Goal: Find specific page/section: Find specific page/section

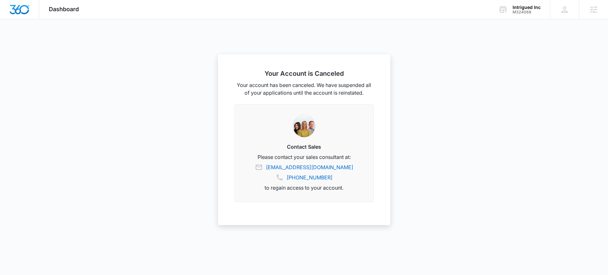
scroll to position [238, 0]
click at [546, 42] on div at bounding box center [304, 137] width 608 height 275
click at [568, 13] on icon at bounding box center [565, 10] width 10 height 10
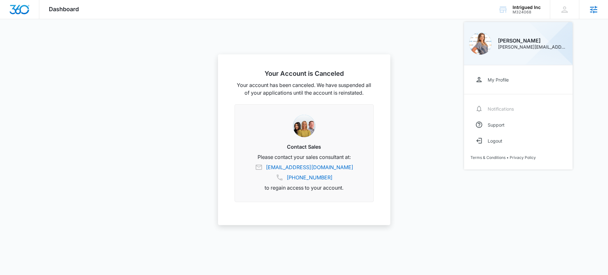
click at [590, 15] on div "Agencies" at bounding box center [593, 9] width 29 height 19
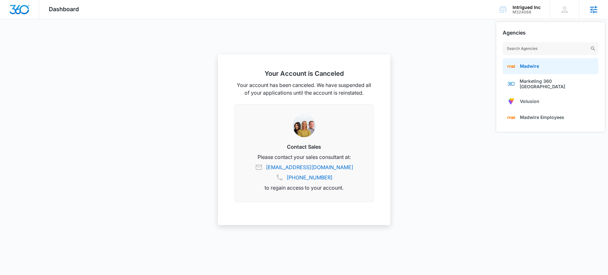
click at [556, 62] on link "Madwire" at bounding box center [551, 66] width 96 height 16
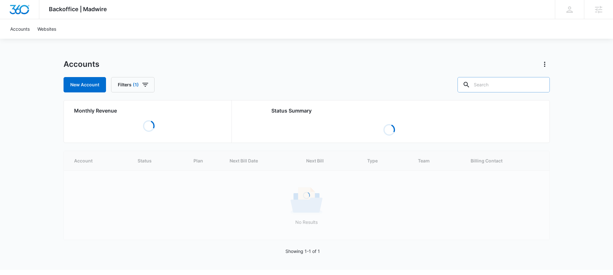
click at [504, 83] on input "text" at bounding box center [504, 84] width 92 height 15
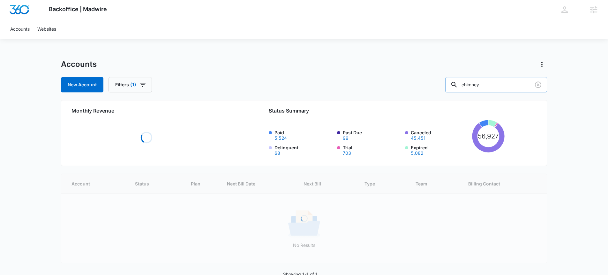
type input "chimney"
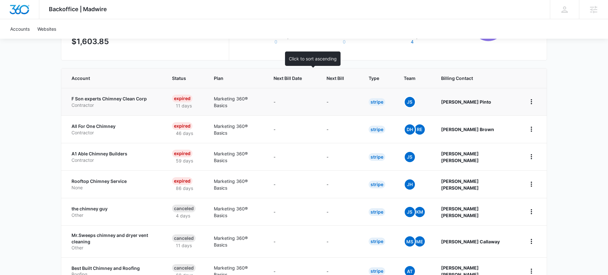
scroll to position [133, 0]
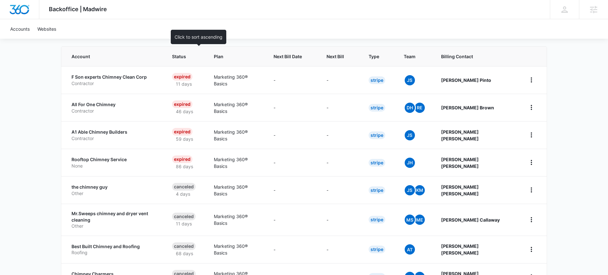
click at [189, 59] on span "Status" at bounding box center [180, 56] width 17 height 7
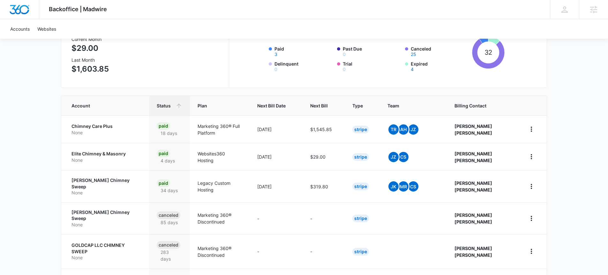
scroll to position [108, 0]
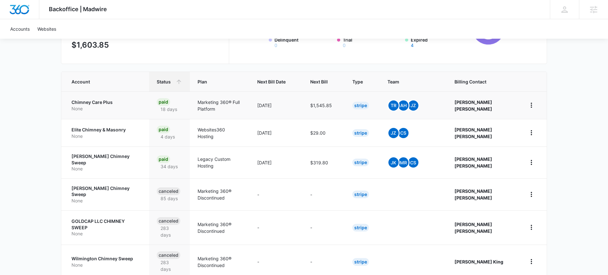
click at [93, 103] on p "Chimney Care Plus" at bounding box center [107, 102] width 70 height 6
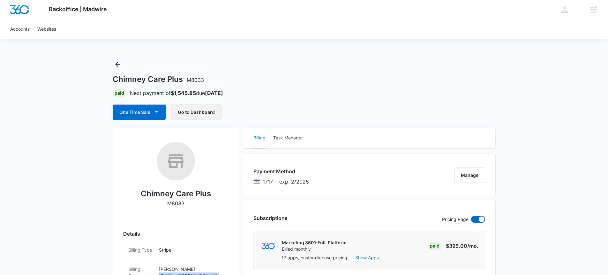
click at [199, 112] on button "Go to Dashboard" at bounding box center [196, 111] width 50 height 15
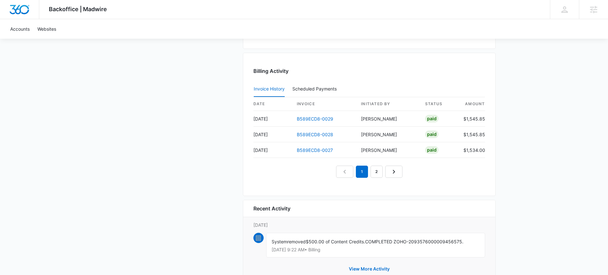
scroll to position [615, 0]
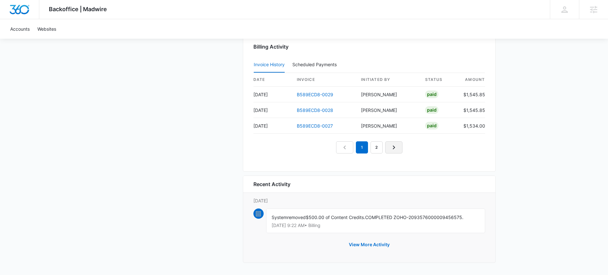
click at [398, 145] on link "Next Page" at bounding box center [394, 147] width 17 height 12
click at [394, 146] on link "Next Page" at bounding box center [401, 147] width 17 height 12
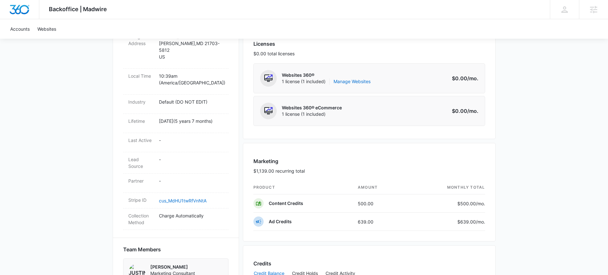
scroll to position [0, 0]
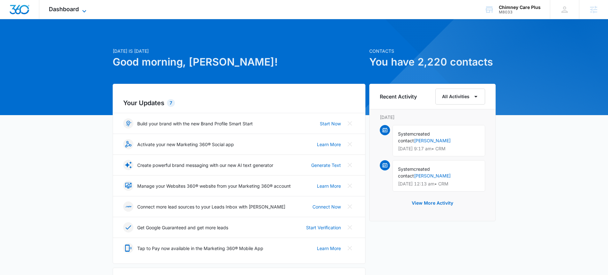
click at [71, 9] on span "Dashboard" at bounding box center [64, 9] width 30 height 7
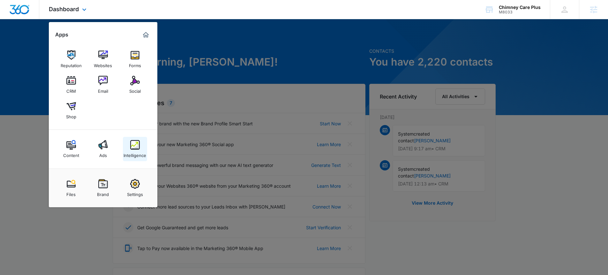
click at [140, 148] on link "Intelligence" at bounding box center [135, 149] width 24 height 24
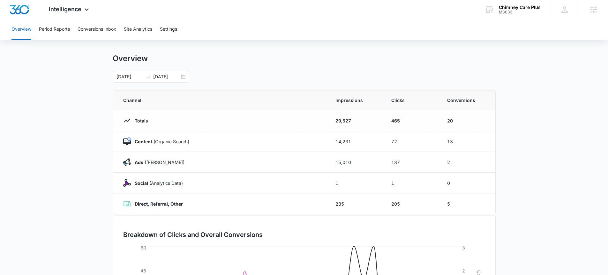
scroll to position [7, 0]
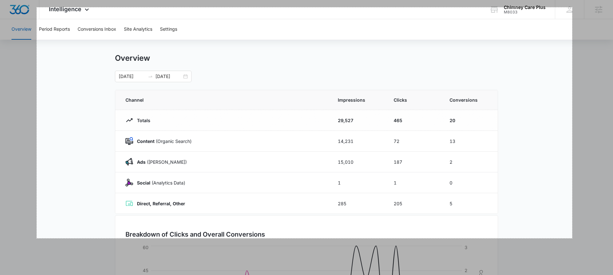
drag, startPoint x: 37, startPoint y: 7, endPoint x: 572, endPoint y: 238, distance: 583.2
click at [572, 238] on div "1677 X 722" at bounding box center [306, 190] width 613 height 395
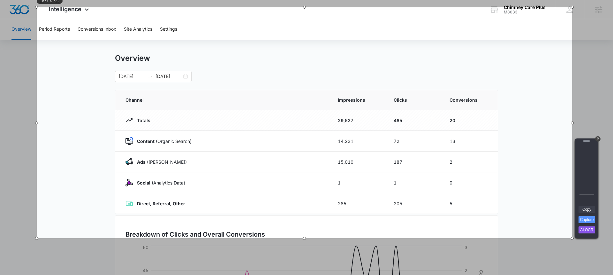
click at [589, 208] on link "Copy" at bounding box center [587, 209] width 17 height 7
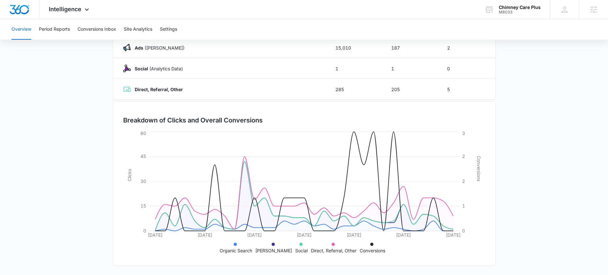
scroll to position [0, 0]
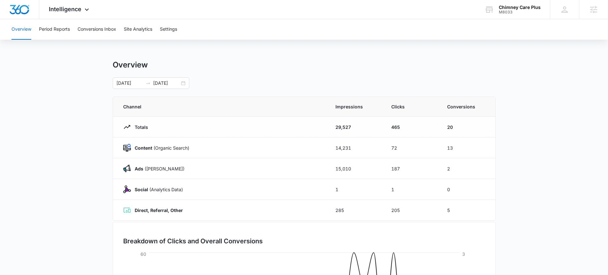
click at [462, 76] on div "Overview 08/12/2025 09/11/2025" at bounding box center [304, 74] width 383 height 29
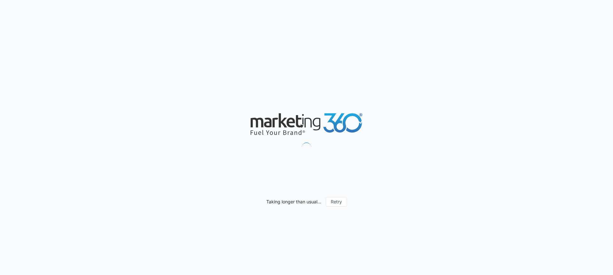
click at [176, 65] on div "Taking longer than usual... Retry" at bounding box center [306, 137] width 613 height 275
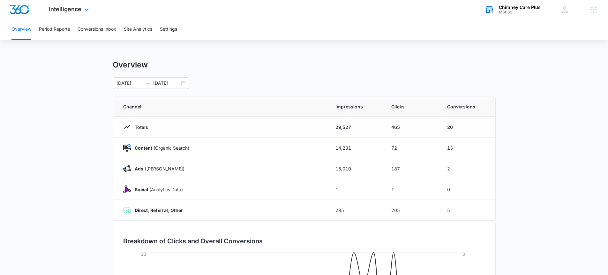
click at [523, 10] on div "M8033" at bounding box center [520, 12] width 42 height 4
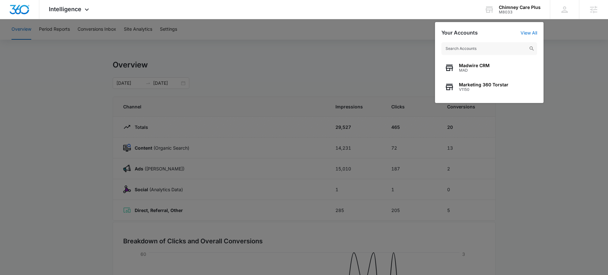
click at [73, 43] on div at bounding box center [304, 137] width 608 height 275
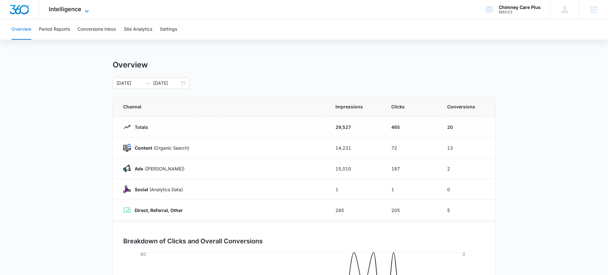
click at [68, 11] on span "Intelligence" at bounding box center [65, 9] width 33 height 7
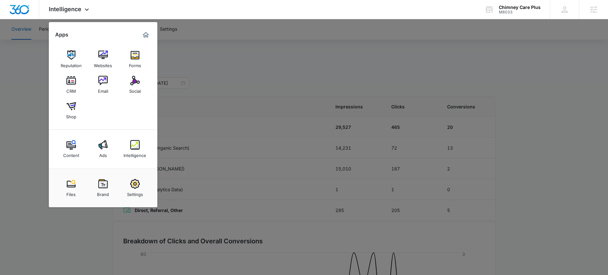
click at [2, 74] on div at bounding box center [304, 137] width 608 height 275
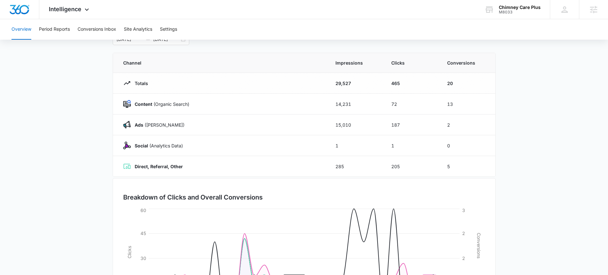
scroll to position [121, 0]
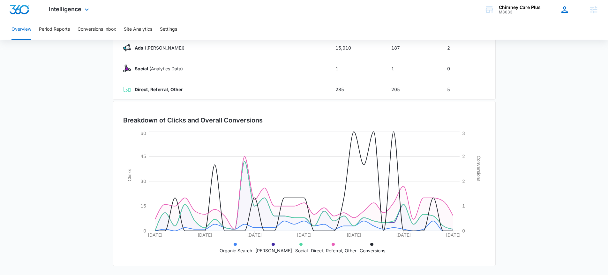
click at [564, 12] on icon at bounding box center [565, 9] width 6 height 6
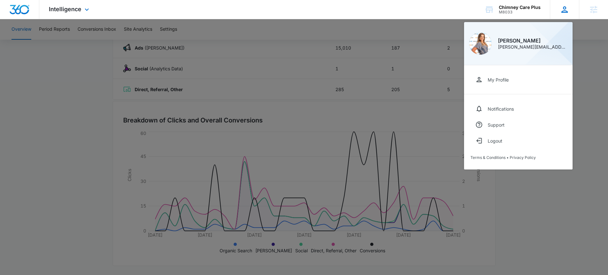
click at [564, 12] on icon at bounding box center [565, 9] width 6 height 6
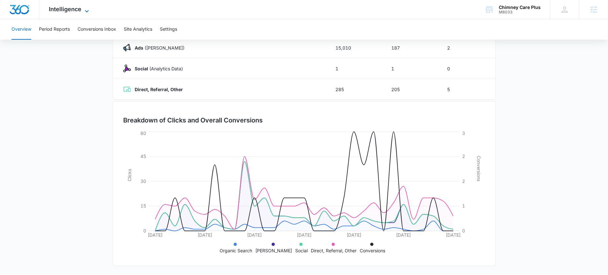
click at [62, 11] on span "Intelligence" at bounding box center [65, 9] width 33 height 7
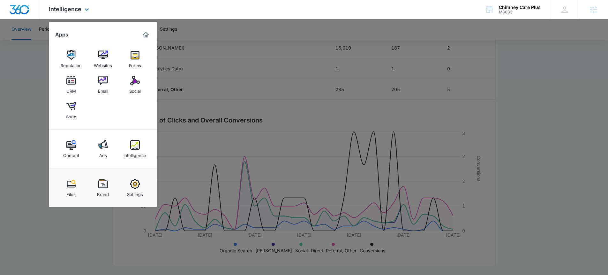
click at [13, 5] on img "Dashboard" at bounding box center [19, 10] width 20 height 10
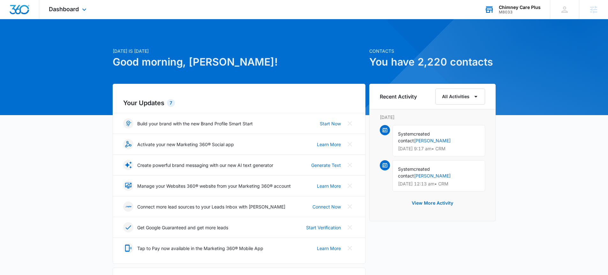
click at [521, 12] on div "M8033" at bounding box center [520, 12] width 42 height 4
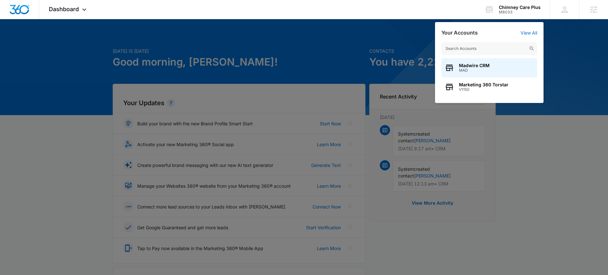
click at [412, 33] on div at bounding box center [304, 137] width 608 height 275
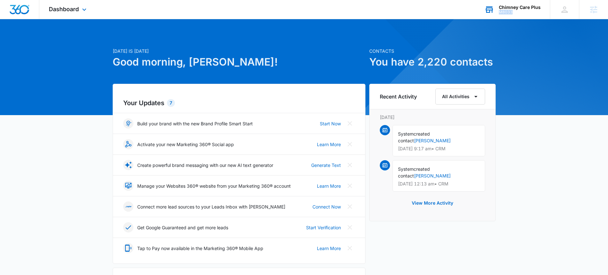
drag, startPoint x: 523, startPoint y: 14, endPoint x: 499, endPoint y: 11, distance: 24.8
click at [499, 11] on div "Chimney Care Plus M8033 Your Accounts View All" at bounding box center [512, 9] width 75 height 19
